Goal: Use online tool/utility: Utilize a website feature to perform a specific function

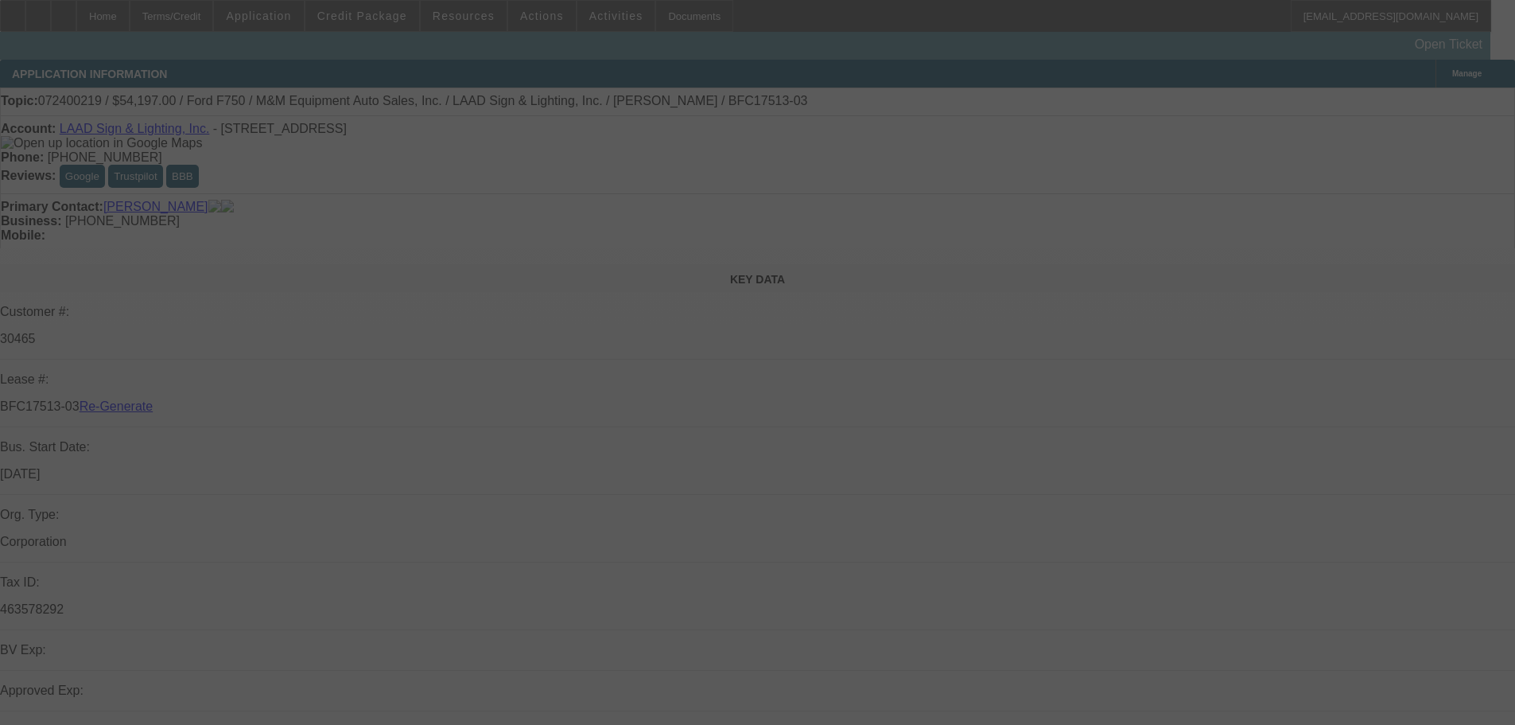
select select "4"
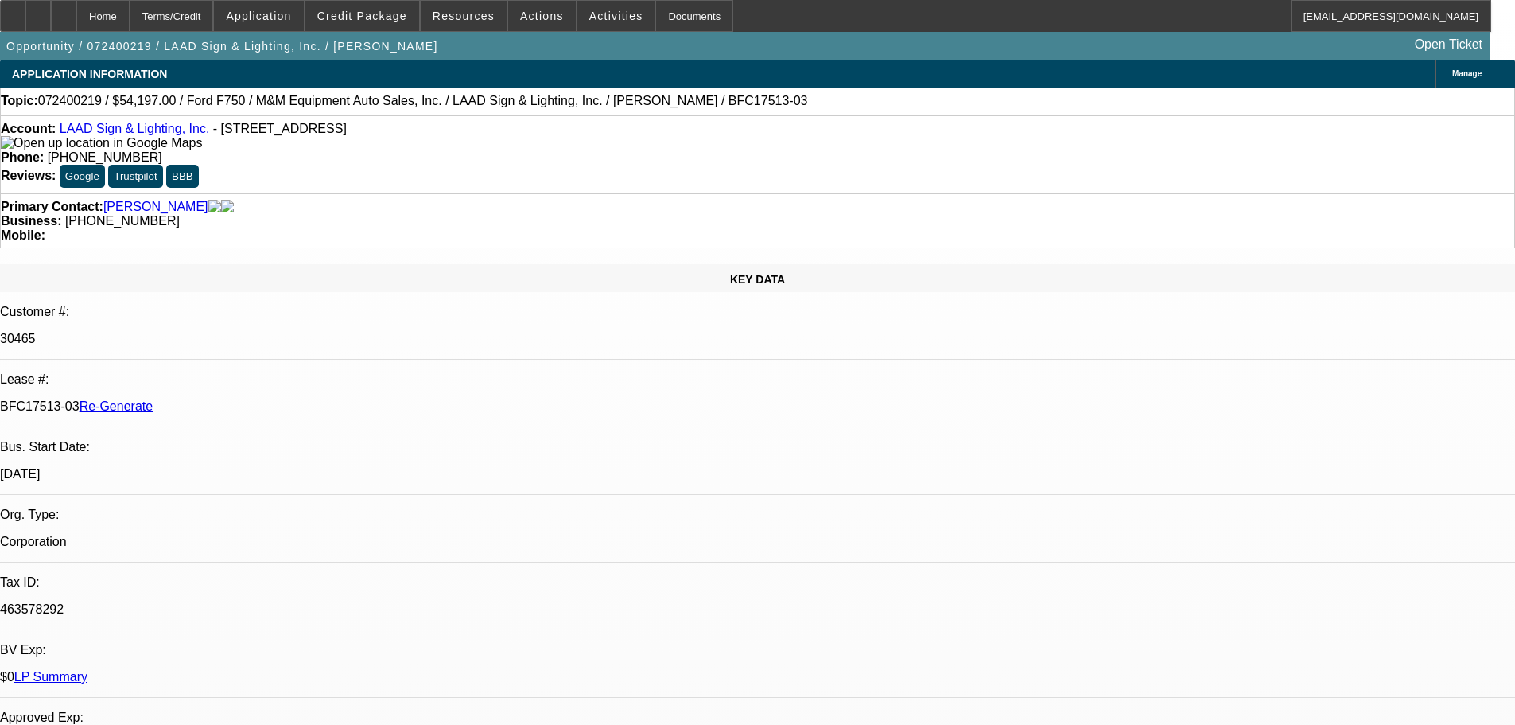
select select "0"
select select "1"
select select "6"
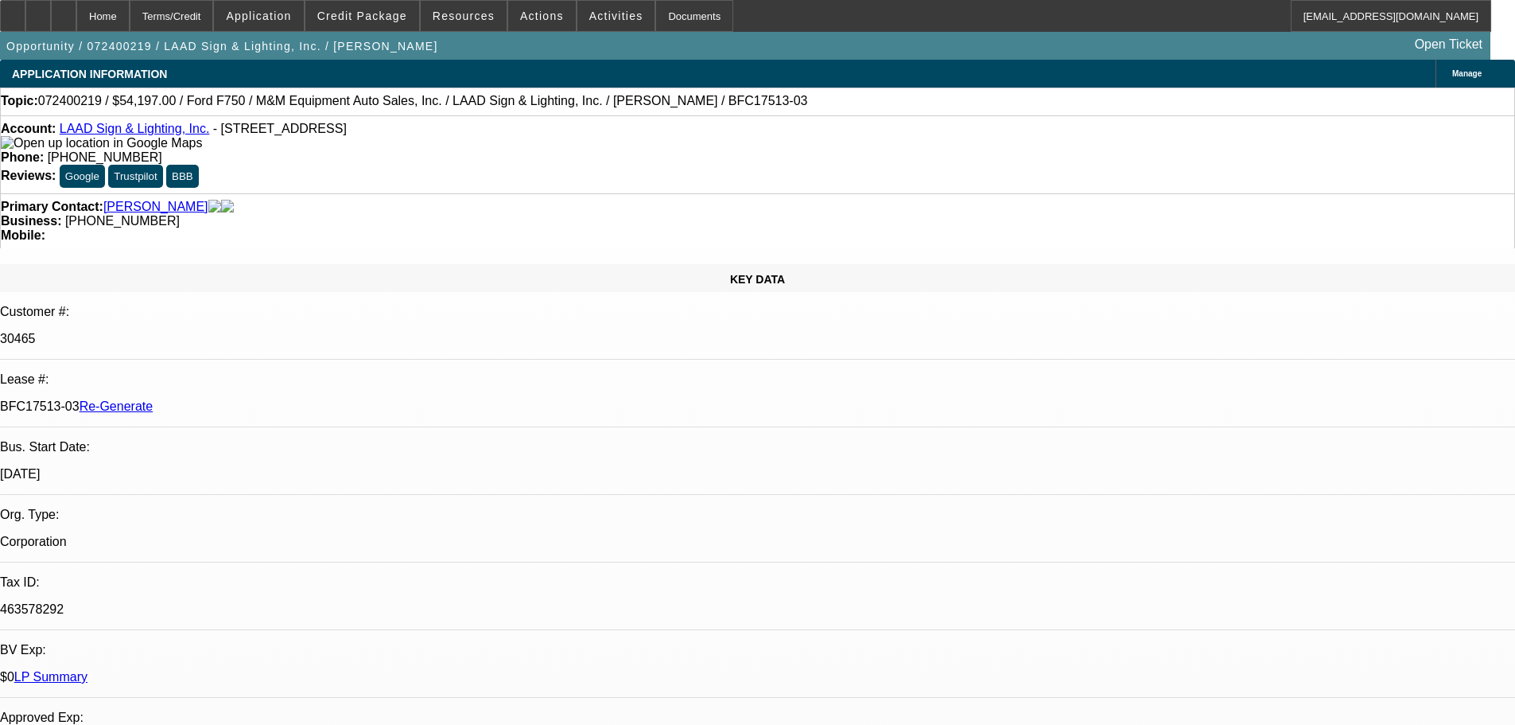
select select "1"
